Goal: Task Accomplishment & Management: Complete application form

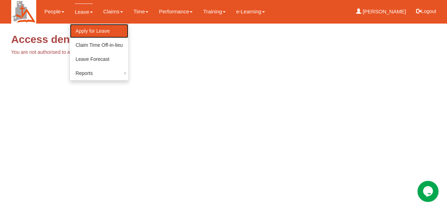
click at [91, 29] on link "Apply for Leave" at bounding box center [99, 31] width 58 height 14
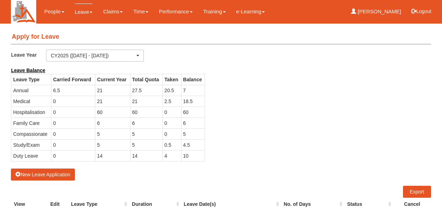
select select "50"
click at [56, 169] on button "New Leave Application" at bounding box center [43, 174] width 64 height 12
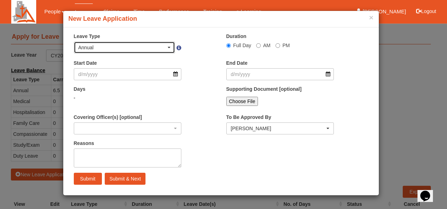
click at [172, 48] on div "Annual" at bounding box center [124, 47] width 101 height 11
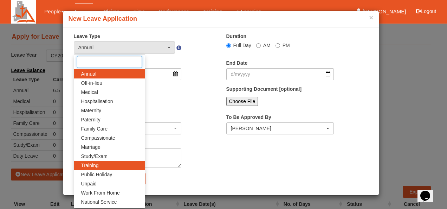
scroll to position [16, 0]
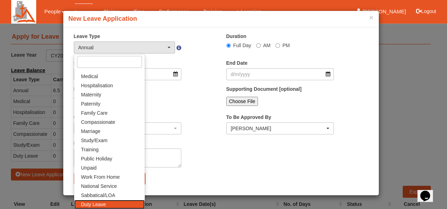
click at [117, 202] on link "Duty Leave" at bounding box center [109, 204] width 71 height 9
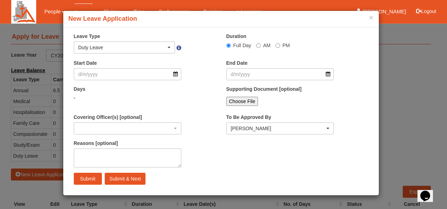
click at [11, 109] on div "× New Leave Application × Leave Type Annual Off-in-lieu Medical Hospitalisation…" at bounding box center [223, 104] width 447 height 209
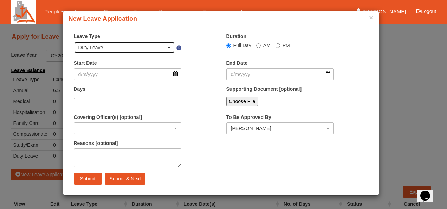
click at [167, 48] on div "Duty Leave" at bounding box center [124, 47] width 92 height 7
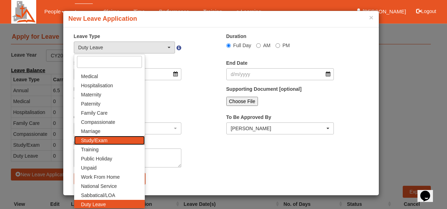
click at [114, 143] on link "Study/Exam" at bounding box center [109, 140] width 71 height 9
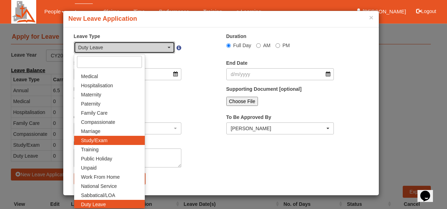
select select "12"
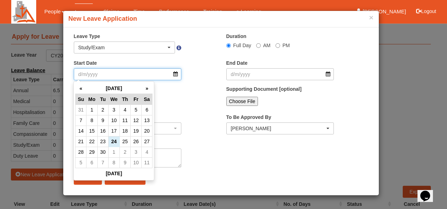
click at [173, 74] on input "Start Date" at bounding box center [128, 74] width 108 height 12
click at [146, 86] on th "»" at bounding box center [146, 88] width 11 height 11
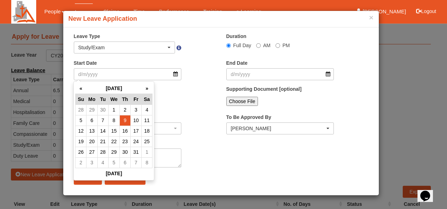
click at [124, 119] on td "9" at bounding box center [124, 120] width 11 height 11
type input "9/10/2025"
select select
click at [176, 74] on input "9/10/2025" at bounding box center [128, 74] width 108 height 12
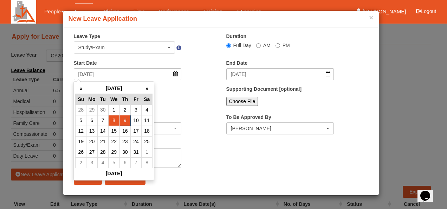
click at [112, 120] on td "8" at bounding box center [113, 120] width 11 height 11
type input "8/10/2025"
select select
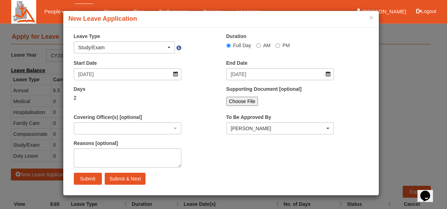
drag, startPoint x: 298, startPoint y: 15, endPoint x: 366, endPoint y: 17, distance: 67.8
click at [366, 17] on h4 "New Leave Application" at bounding box center [221, 18] width 305 height 9
click at [371, 20] on button "×" at bounding box center [371, 17] width 4 height 7
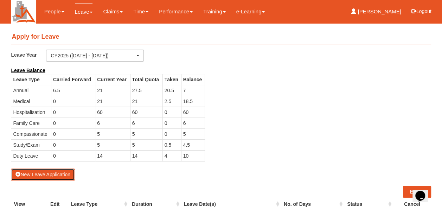
click at [50, 171] on button "New Leave Application" at bounding box center [43, 174] width 64 height 12
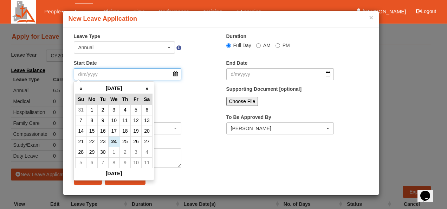
click at [174, 76] on input "Start Date" at bounding box center [128, 74] width 108 height 12
click at [145, 93] on th "Sa" at bounding box center [146, 98] width 11 height 11
click at [146, 91] on th "»" at bounding box center [146, 88] width 11 height 11
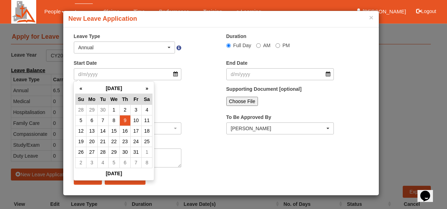
click at [128, 120] on td "9" at bounding box center [124, 120] width 11 height 11
type input "9/10/2025"
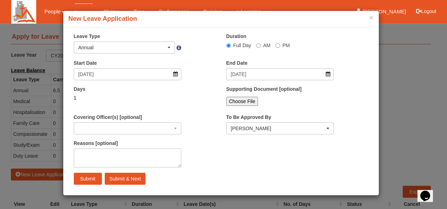
select select
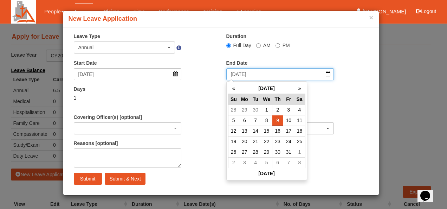
click at [265, 71] on input "9/10/2025" at bounding box center [280, 74] width 108 height 12
click at [302, 120] on td "11" at bounding box center [299, 120] width 11 height 11
type input "11/10/2025"
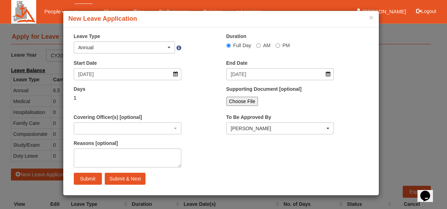
select select
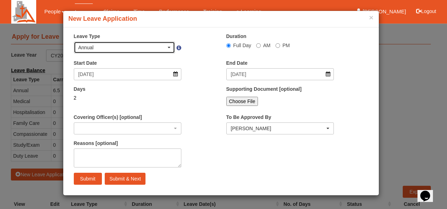
click at [170, 48] on div "Annual" at bounding box center [124, 47] width 92 height 7
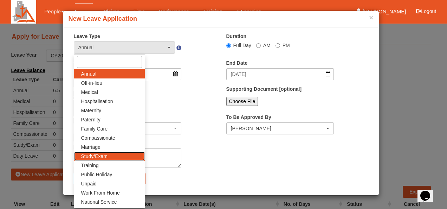
click at [114, 157] on link "Study/Exam" at bounding box center [109, 155] width 71 height 9
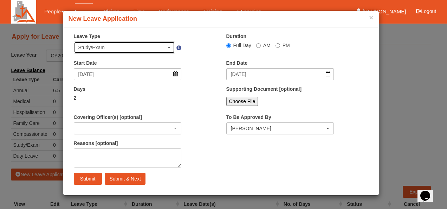
click at [167, 49] on div "Study/Exam" at bounding box center [124, 47] width 92 height 7
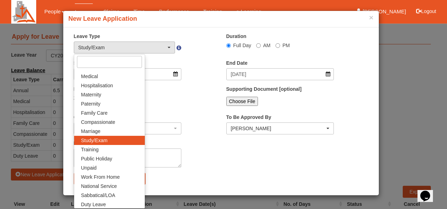
click at [107, 141] on link "Study/Exam" at bounding box center [109, 140] width 71 height 9
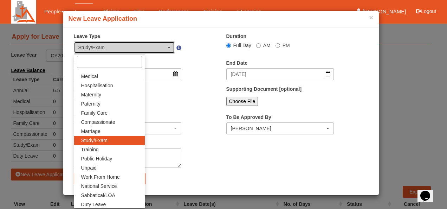
select select "12"
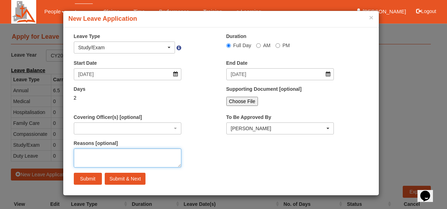
click at [109, 164] on textarea "Reasons [optional]" at bounding box center [128, 157] width 108 height 19
drag, startPoint x: 109, startPoint y: 161, endPoint x: 38, endPoint y: 157, distance: 70.7
click at [38, 157] on div "× New Leave Application × Leave Type Annual Off-in-lieu Medical Hospitalisation…" at bounding box center [223, 104] width 447 height 209
type textarea "on course"
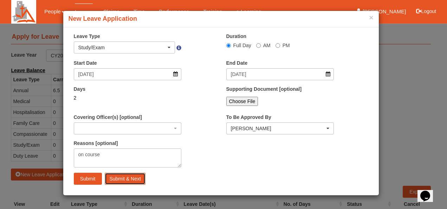
click at [123, 177] on input "Submit & Next" at bounding box center [125, 179] width 40 height 12
select select "1"
select select
select select "50"
click at [137, 83] on div "Start Date" at bounding box center [145, 72] width 152 height 26
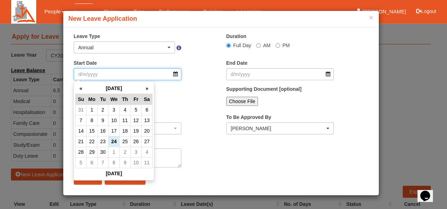
click at [178, 74] on input "Start Date" at bounding box center [128, 74] width 108 height 12
click at [148, 88] on th "»" at bounding box center [146, 88] width 11 height 11
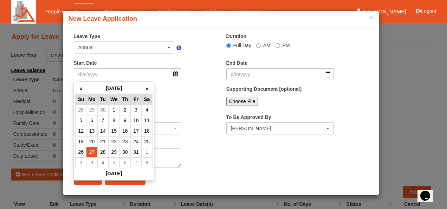
click at [89, 152] on td "27" at bounding box center [91, 152] width 11 height 11
type input "27/10/2025"
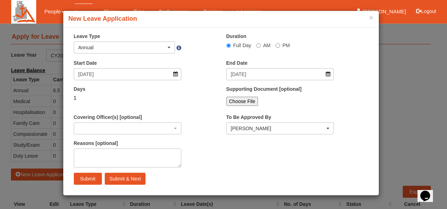
select select
click at [124, 181] on input "Submit & Next" at bounding box center [125, 179] width 40 height 12
select select
select select "50"
click at [372, 18] on button "×" at bounding box center [371, 17] width 4 height 7
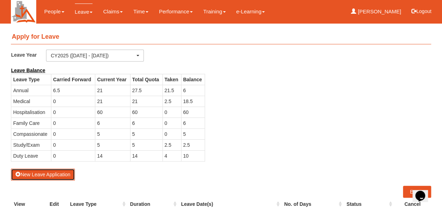
scroll to position [105, 0]
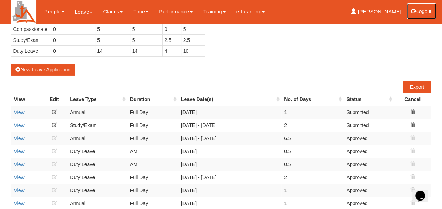
click at [419, 14] on button "Logout" at bounding box center [421, 11] width 30 height 17
